Goal: Find contact information: Find contact information

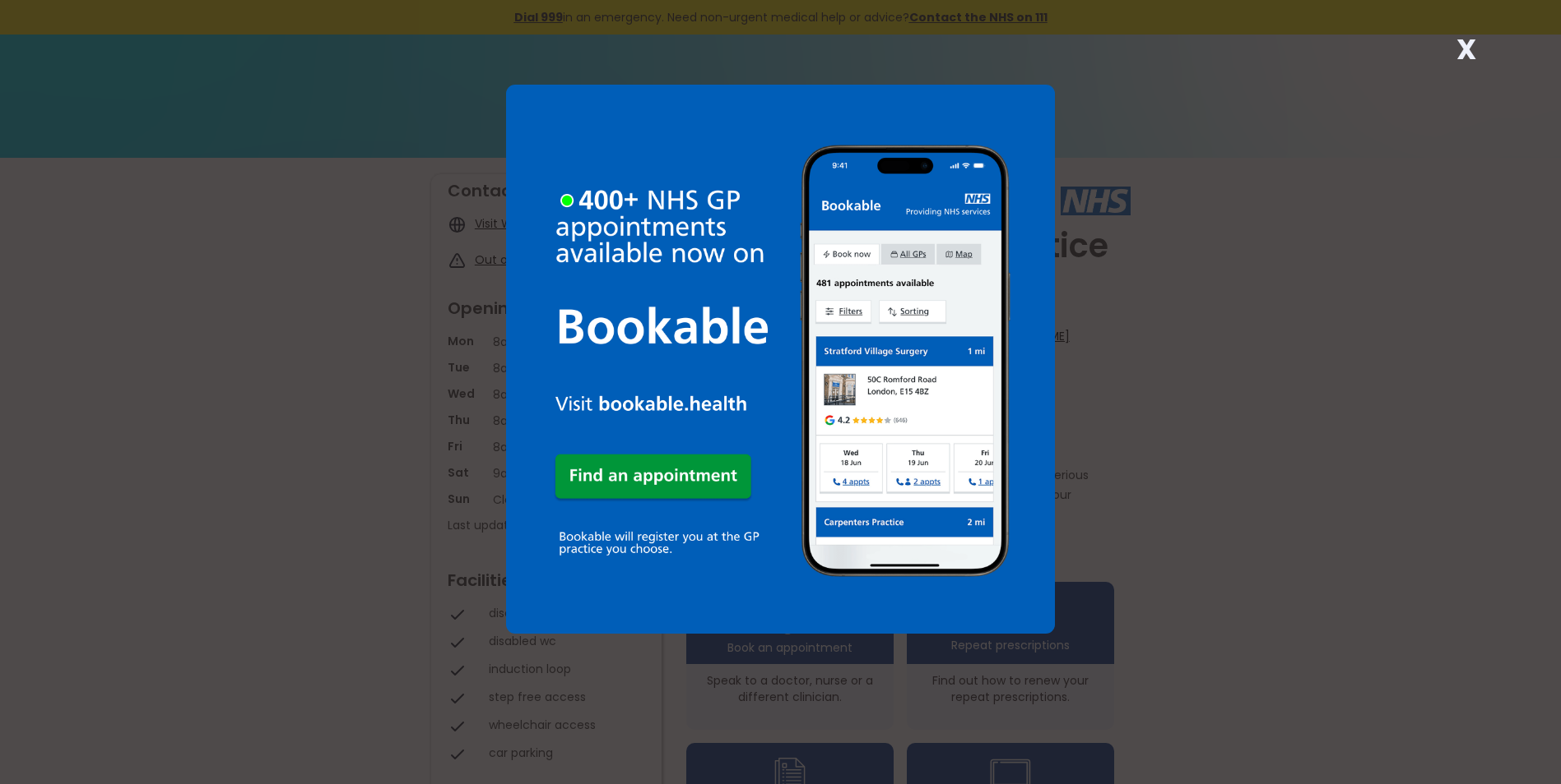
click at [1308, 175] on div "X" at bounding box center [780, 392] width 1561 height 784
click at [1465, 46] on strong "X" at bounding box center [1466, 49] width 20 height 39
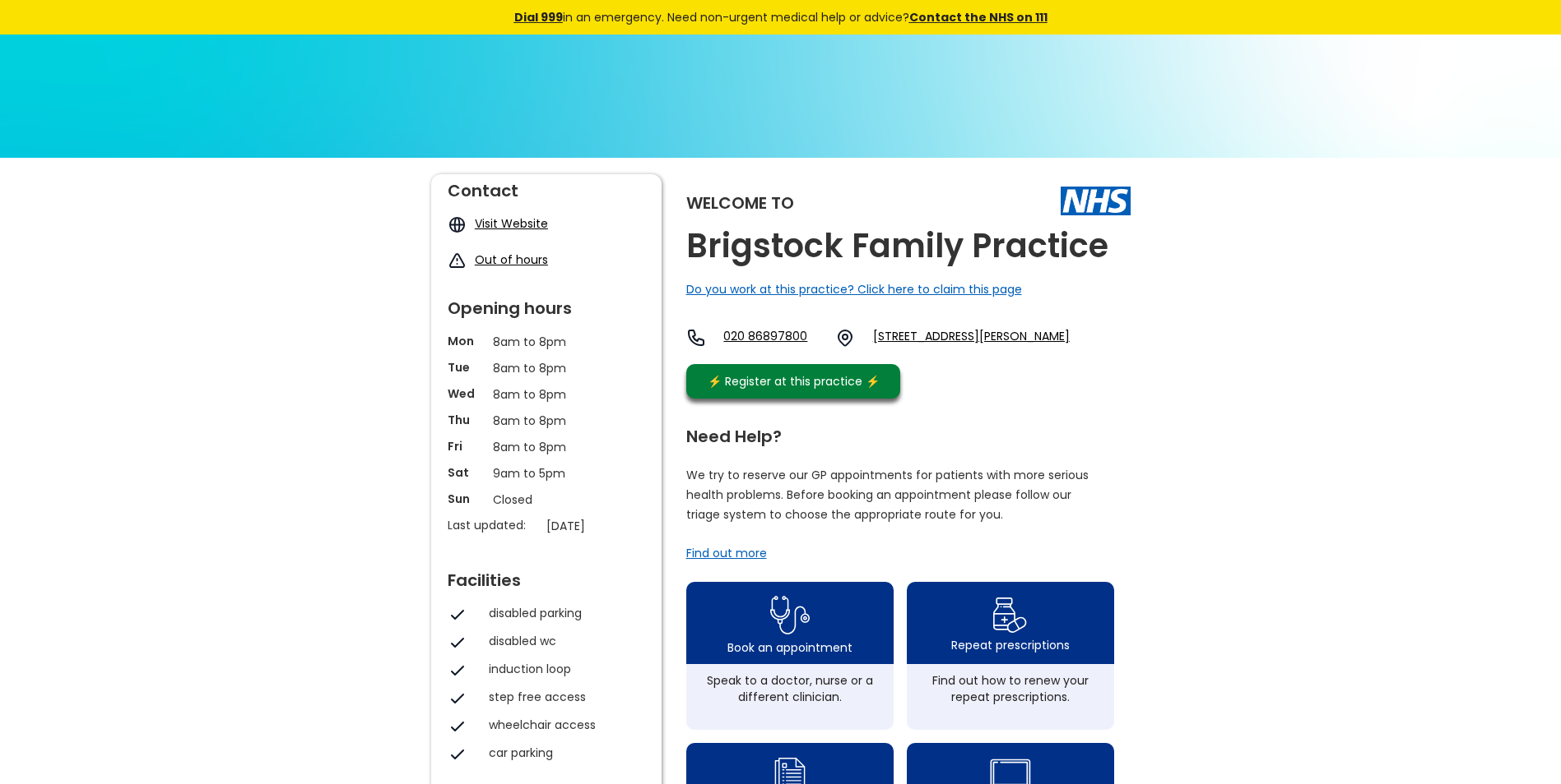
click at [520, 225] on link "Visit Website" at bounding box center [511, 224] width 73 height 17
drag, startPoint x: 911, startPoint y: 336, endPoint x: 1040, endPoint y: 362, distance: 131.6
click at [1040, 356] on div "020 86897800 [STREET_ADDRESS][PERSON_NAME]" at bounding box center [877, 342] width 383 height 28
copy link "[STREET_ADDRESS][PERSON_NAME]"
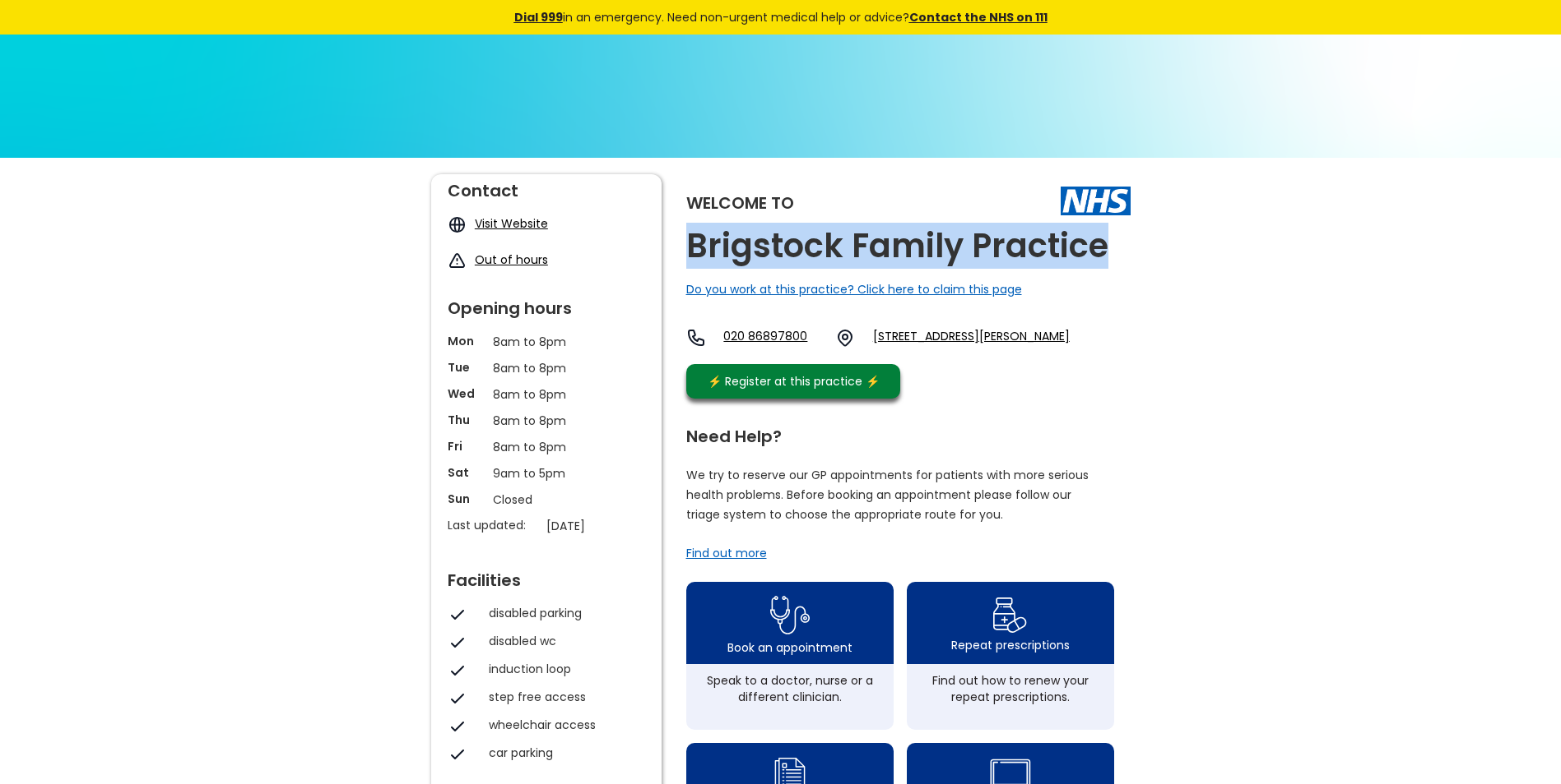
drag, startPoint x: 687, startPoint y: 244, endPoint x: 1102, endPoint y: 255, distance: 415.1
click at [1102, 255] on h2 "Brigstock Family Practice" at bounding box center [897, 246] width 422 height 37
copy h2 "Brigstock Family Practice"
click at [818, 337] on link "020 86897800" at bounding box center [772, 338] width 99 height 20
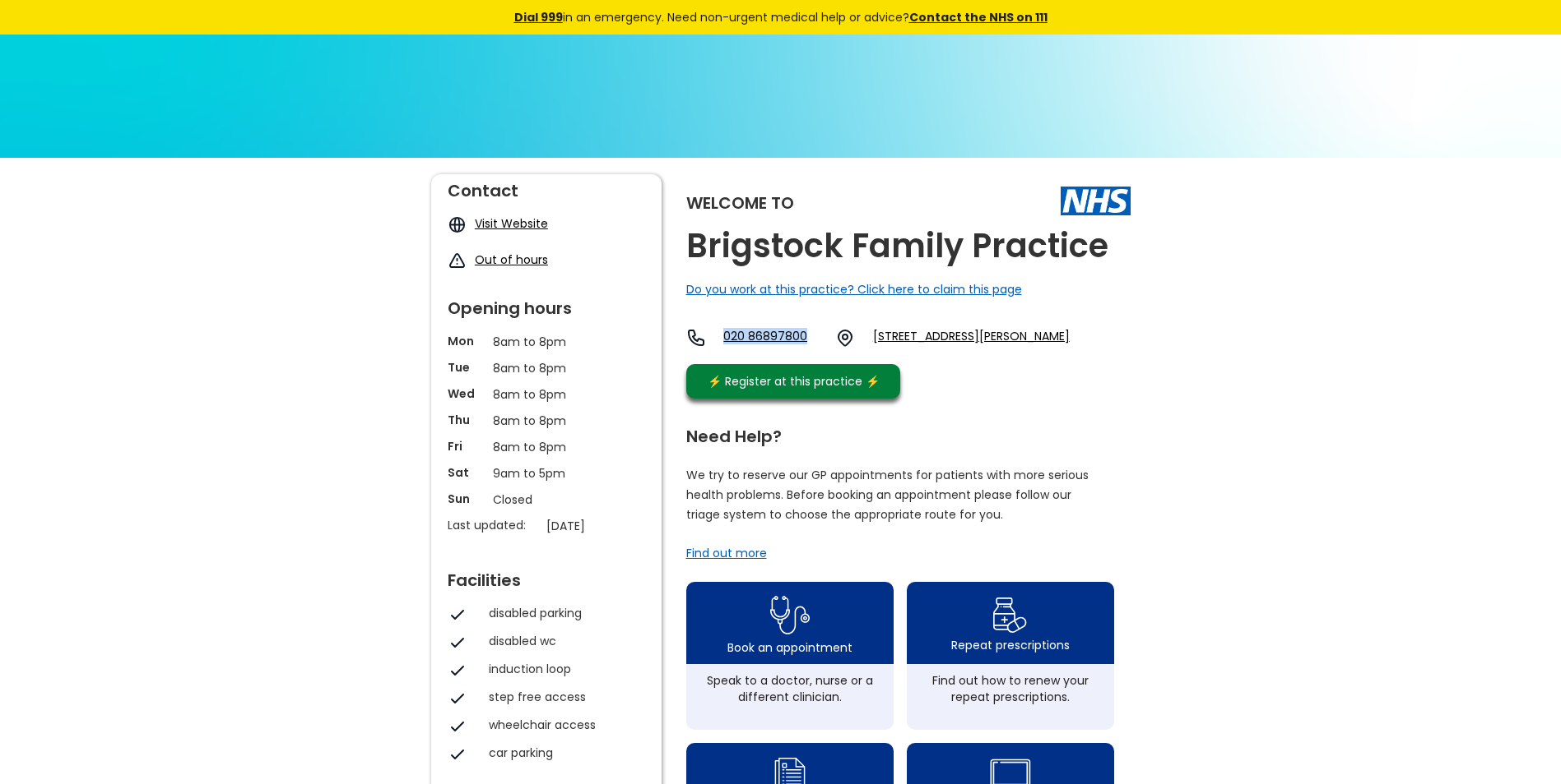
drag, startPoint x: 724, startPoint y: 337, endPoint x: 813, endPoint y: 340, distance: 89.1
click at [813, 340] on div "020 86897800 [STREET_ADDRESS][PERSON_NAME]" at bounding box center [877, 338] width 383 height 20
copy link "020 86897800"
